Goal: Information Seeking & Learning: Learn about a topic

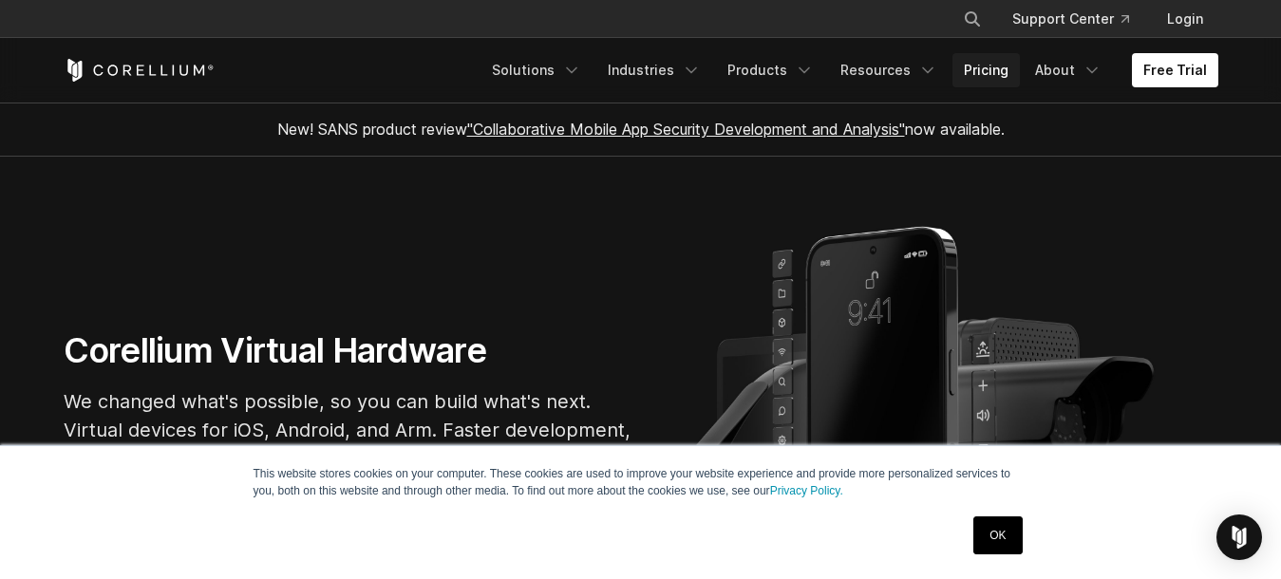
click at [991, 73] on link "Pricing" at bounding box center [986, 70] width 67 height 34
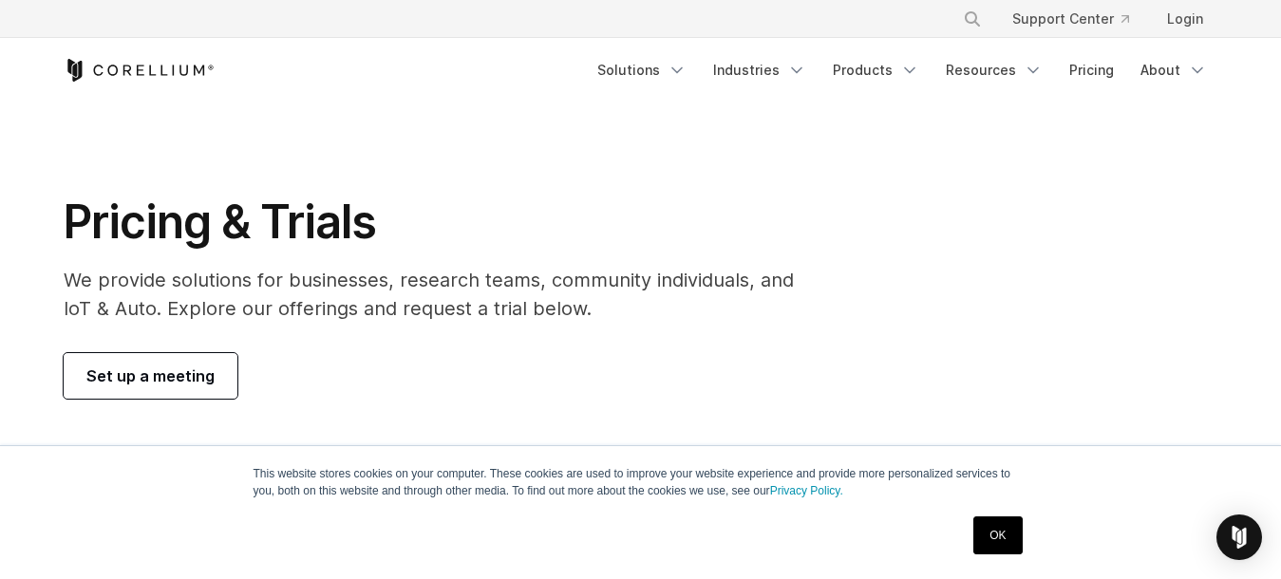
click at [639, 235] on h1 "Pricing & Trials" at bounding box center [442, 222] width 757 height 57
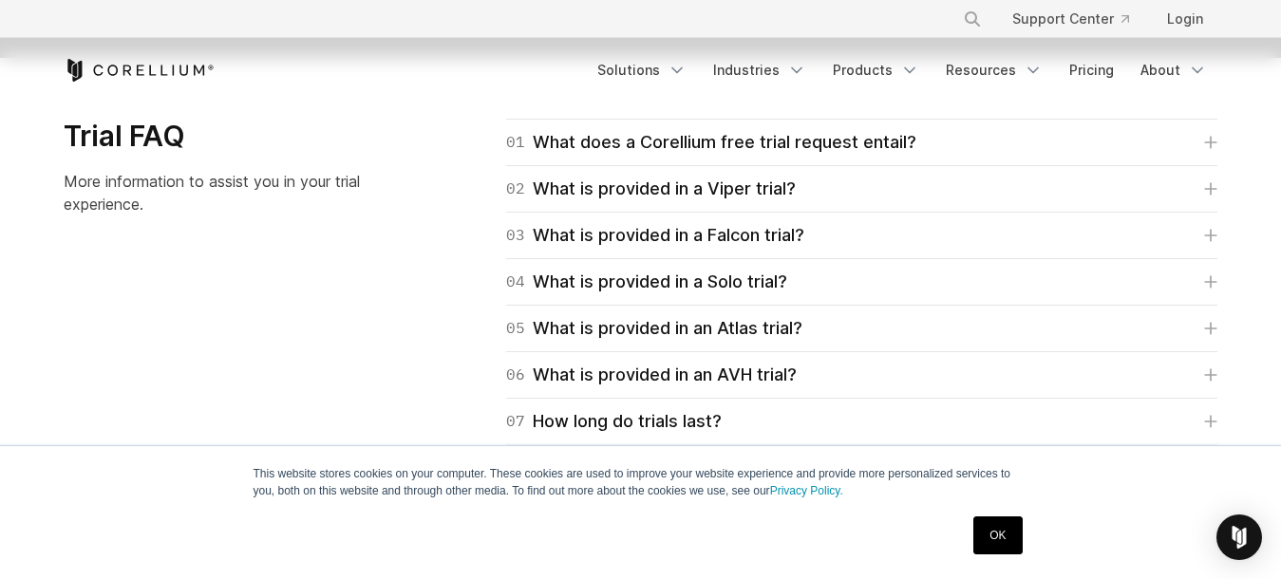
scroll to position [2748, 0]
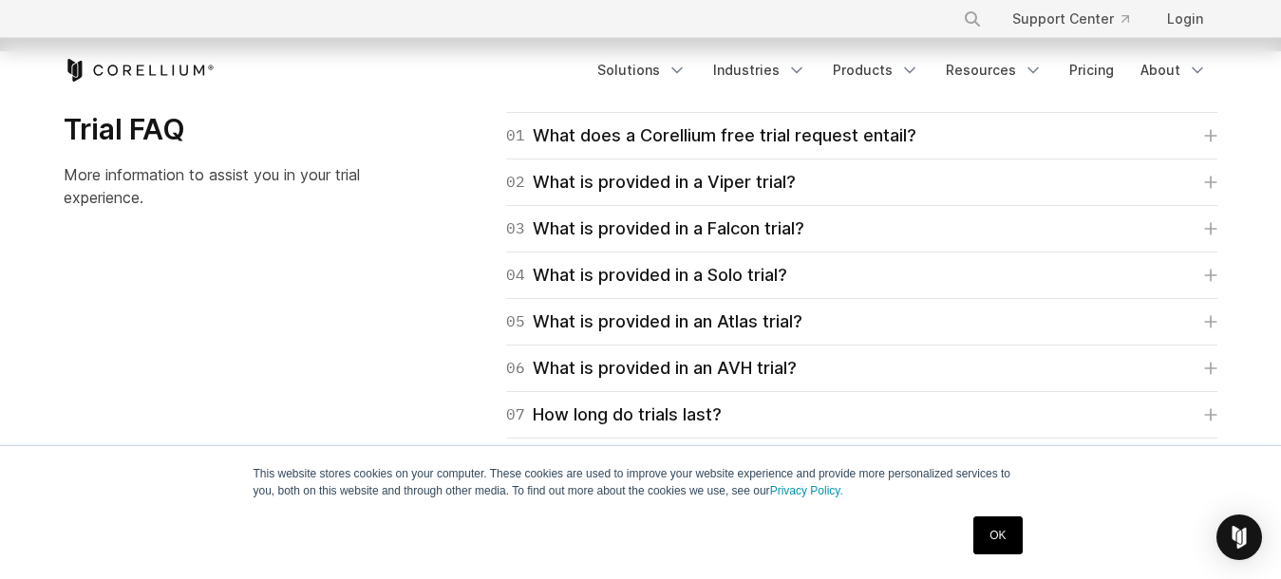
click at [909, 291] on div "04 What is provided in a Solo trial? Corellium's Solo trial is for students onl…" at bounding box center [861, 276] width 711 height 47
click at [913, 282] on link "04 What is provided in a Solo trial?" at bounding box center [861, 275] width 711 height 27
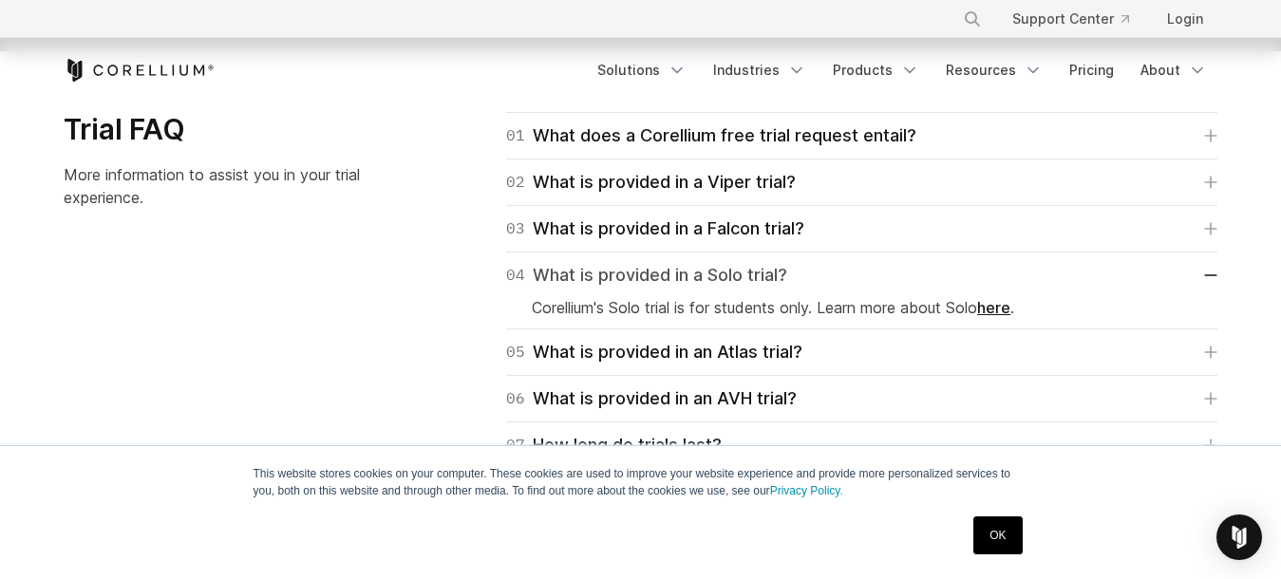
click at [913, 280] on link "04 What is provided in a Solo trial?" at bounding box center [861, 275] width 711 height 27
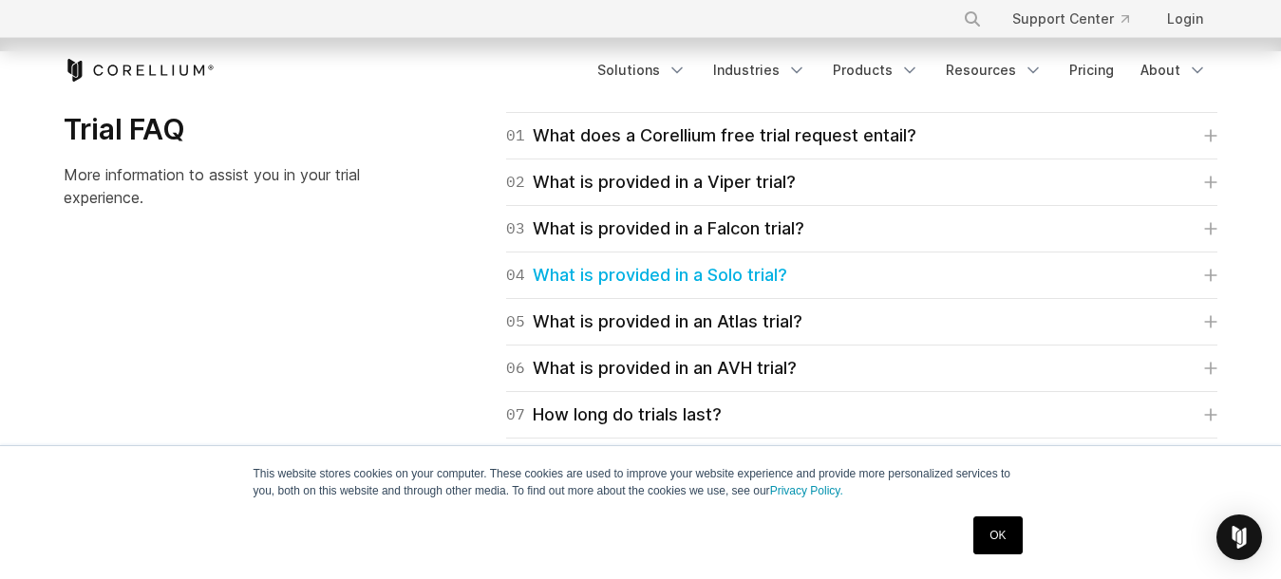
scroll to position [2242, 0]
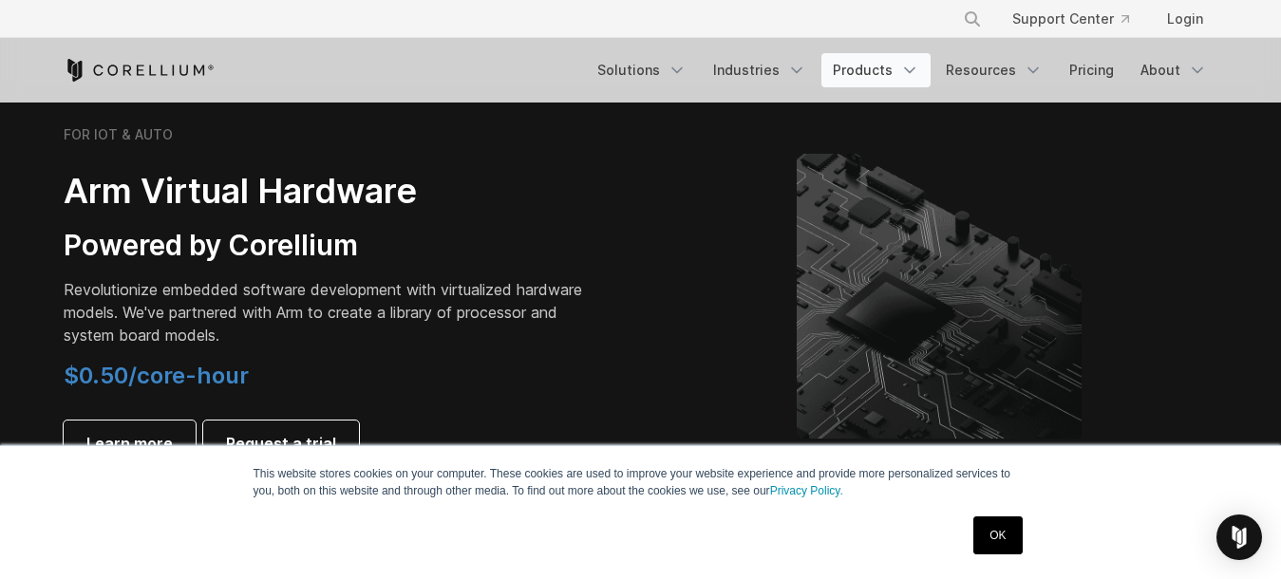
click at [872, 56] on link "Products" at bounding box center [876, 70] width 109 height 34
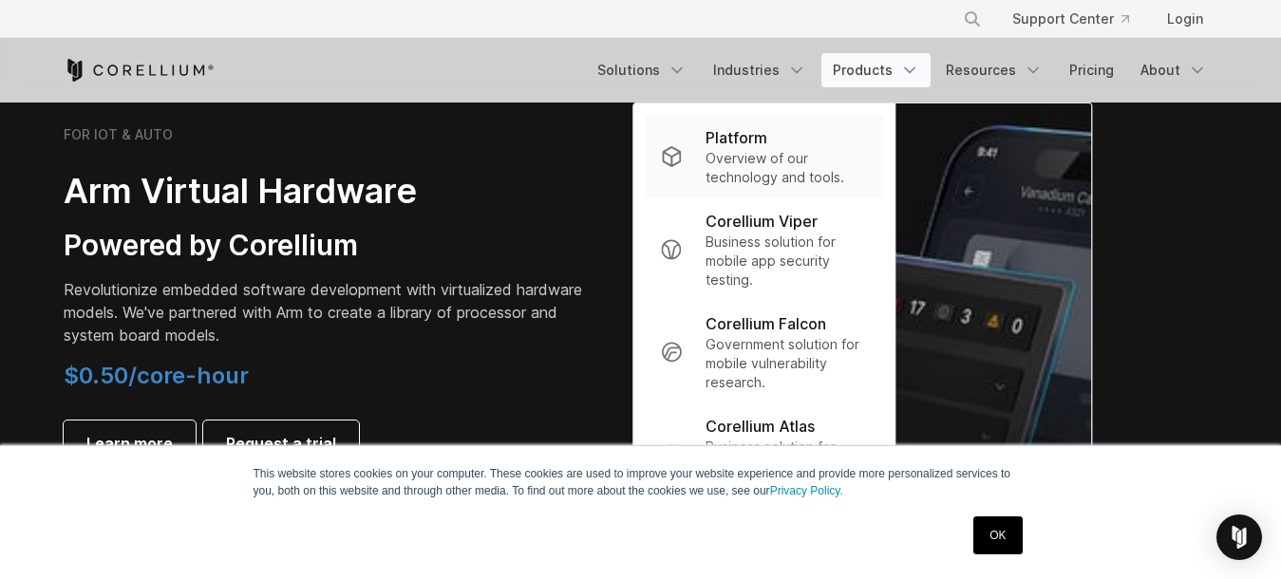
click at [734, 151] on p "Overview of our technology and tools." at bounding box center [787, 168] width 162 height 38
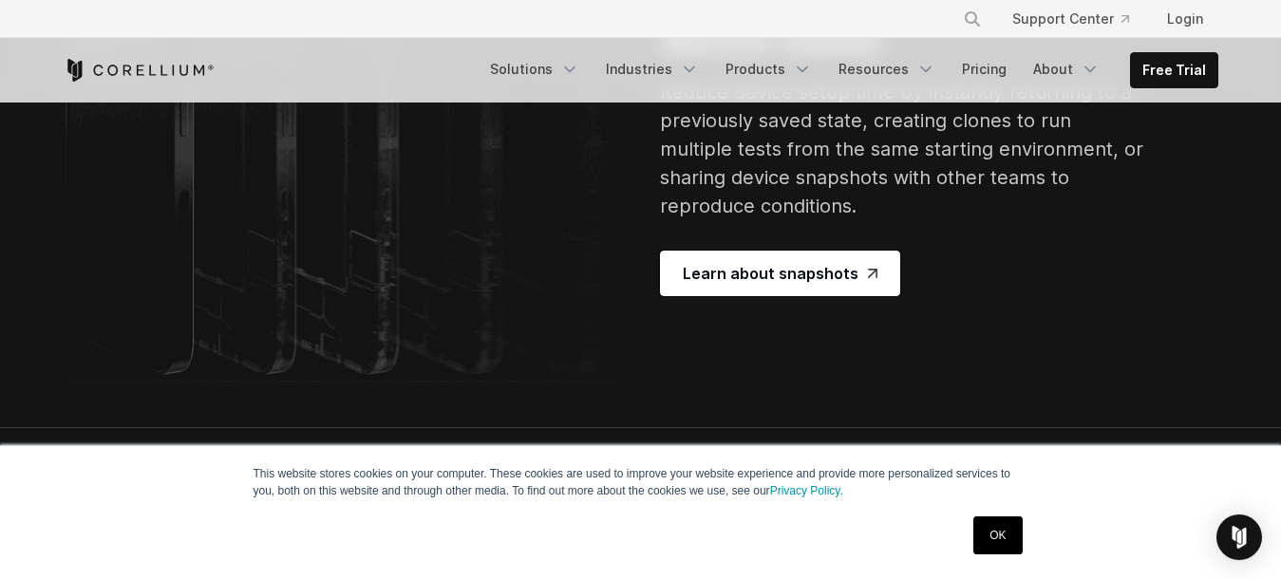
scroll to position [3787, 0]
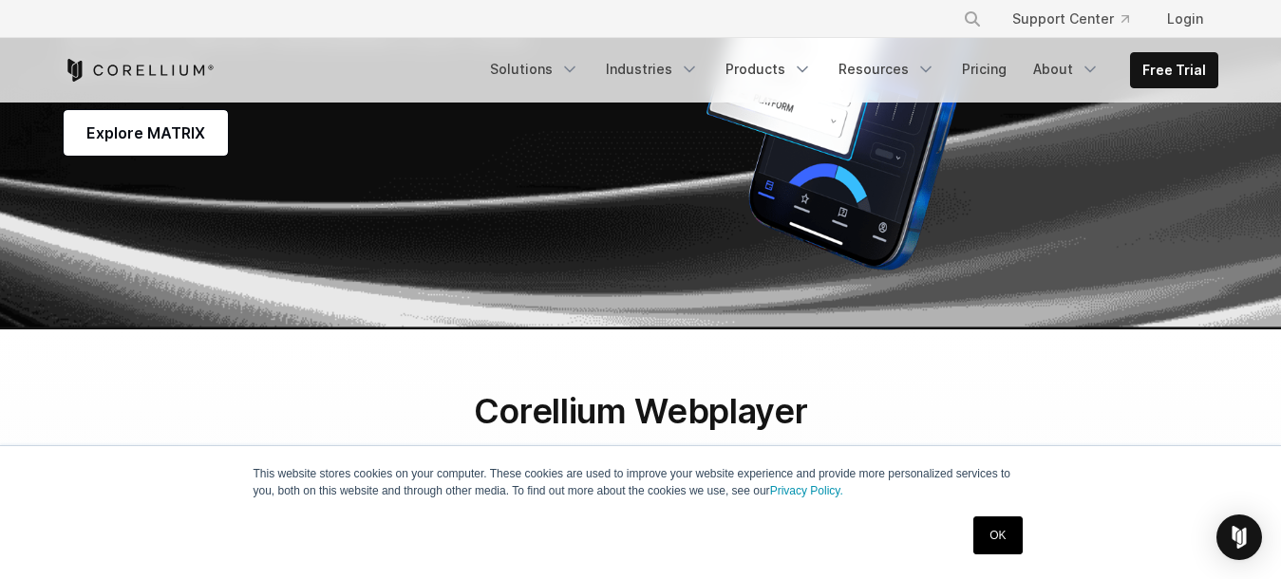
scroll to position [5699, 0]
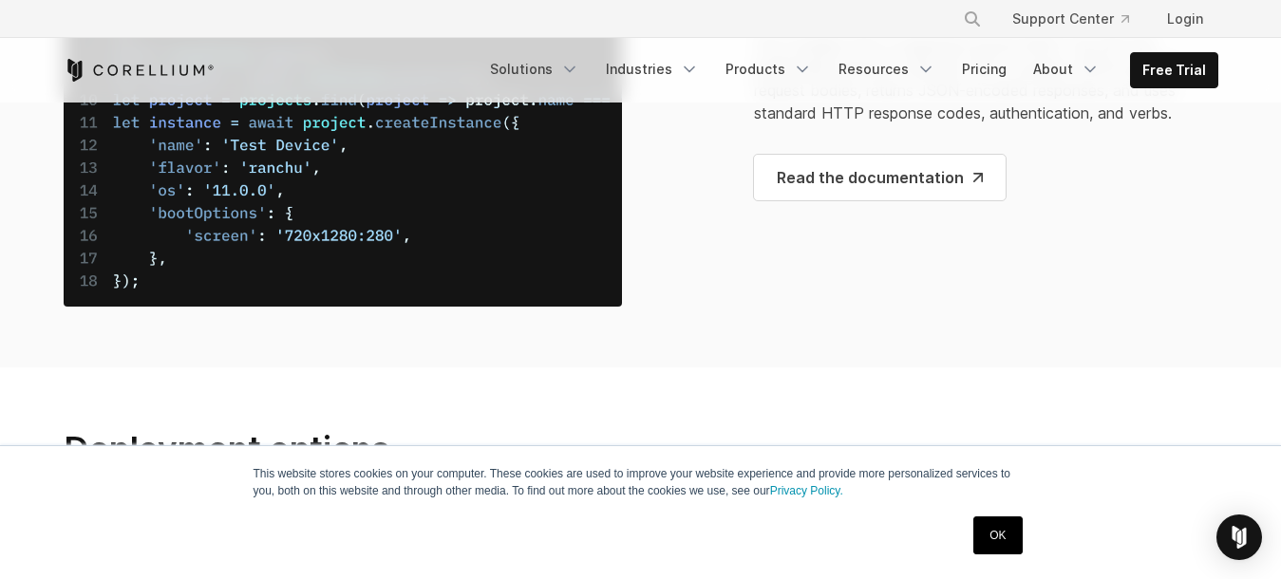
scroll to position [7897, 0]
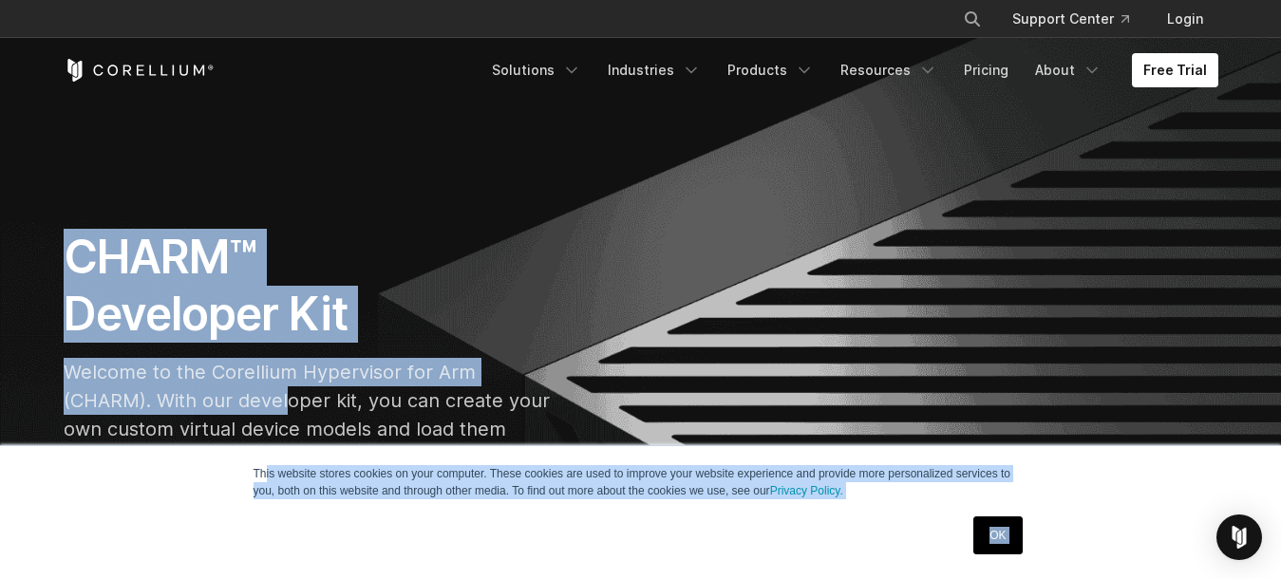
drag, startPoint x: 291, startPoint y: 409, endPoint x: 263, endPoint y: 467, distance: 64.2
click at [1002, 528] on link "OK" at bounding box center [998, 536] width 48 height 38
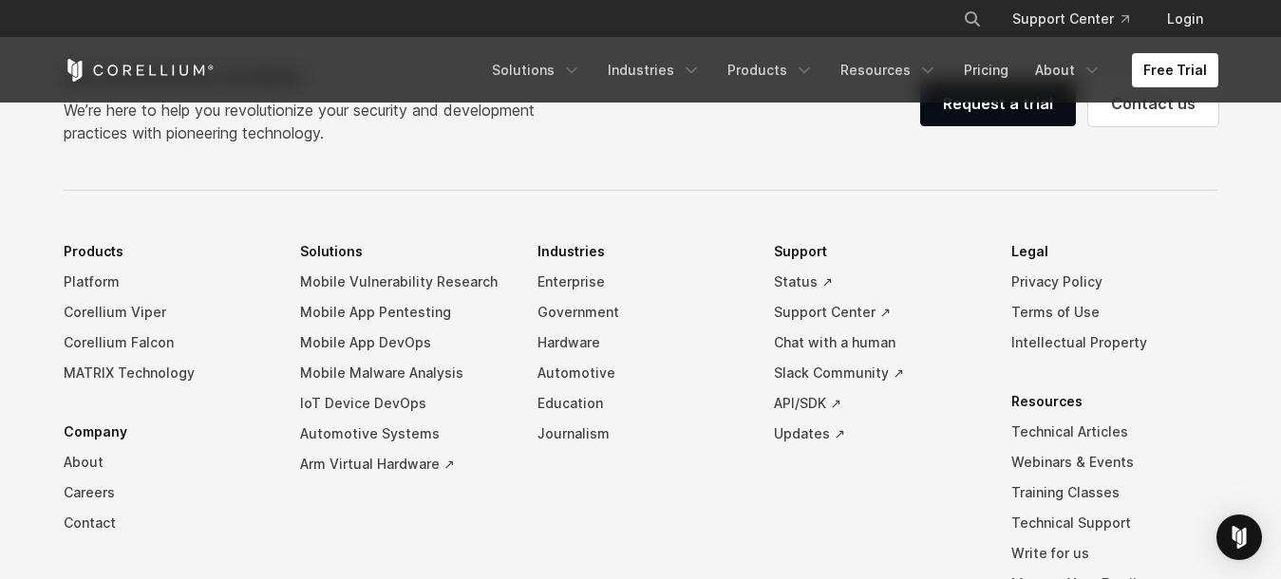
scroll to position [3396, 0]
